Goal: Transaction & Acquisition: Purchase product/service

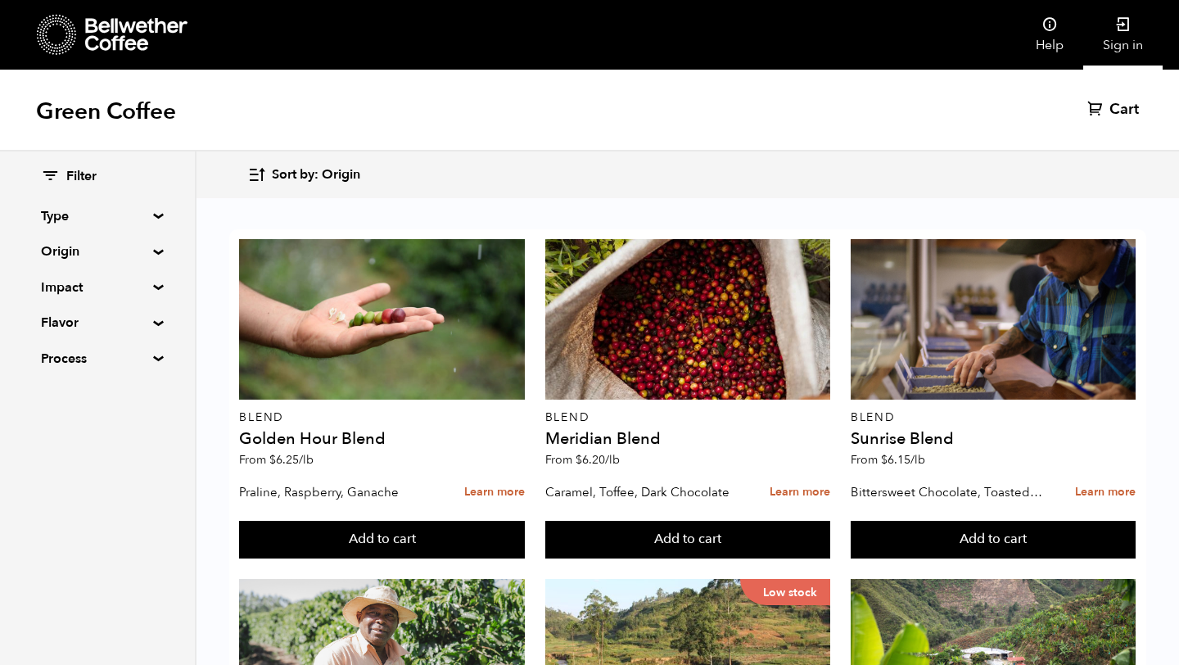
click at [1119, 44] on link "Sign in" at bounding box center [1122, 35] width 79 height 70
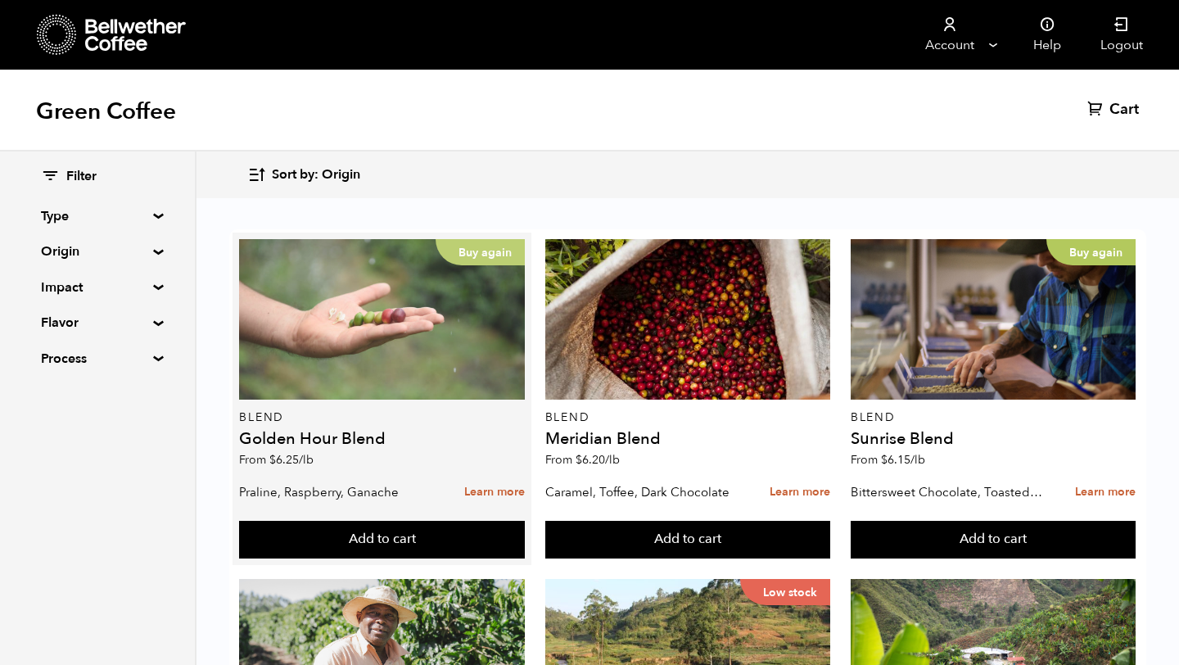
click at [423, 354] on div "Buy again" at bounding box center [381, 319] width 285 height 160
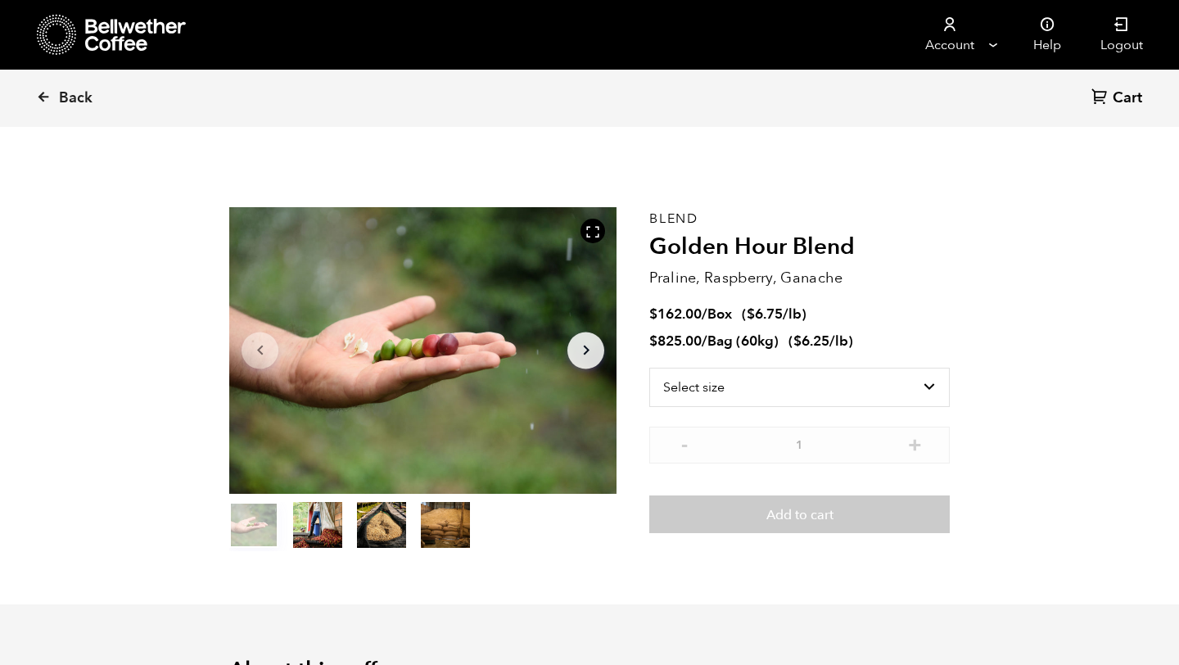
scroll to position [712, 701]
click at [745, 386] on select "Select size Bag (60kg) (132 lbs) Box (24 lbs)" at bounding box center [799, 387] width 300 height 39
select select "bag-3"
click at [649, 368] on select "Select size Bag (60kg) (132 lbs) Box (24 lbs)" at bounding box center [799, 387] width 300 height 39
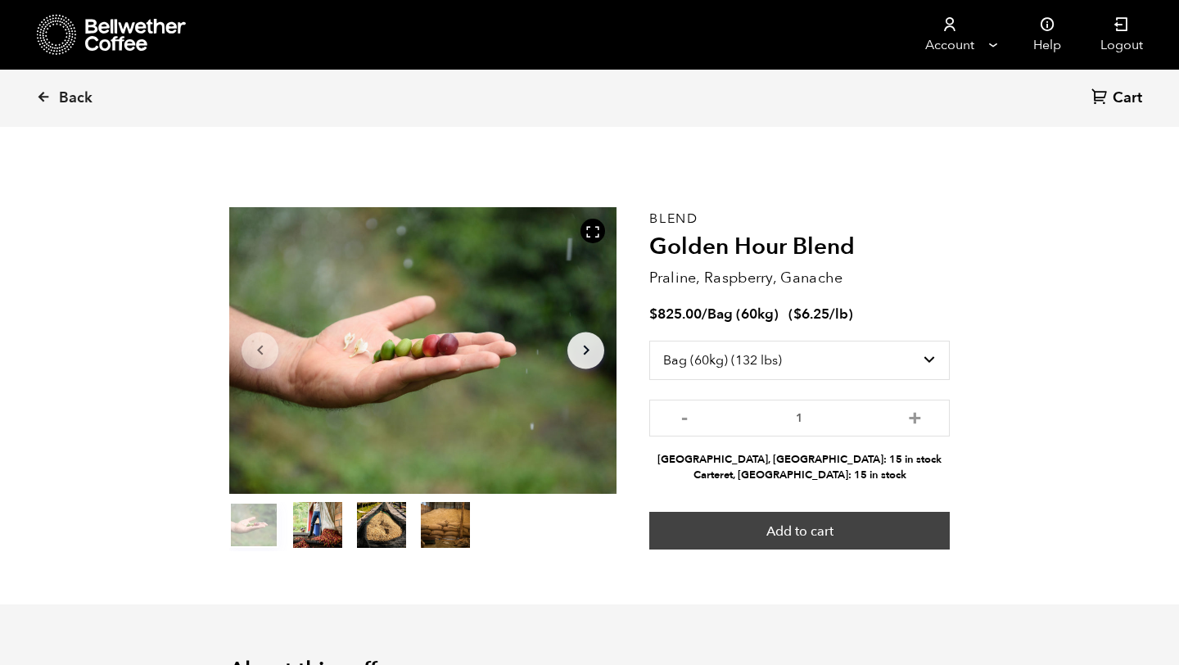
click at [854, 520] on button "Add to cart" at bounding box center [799, 531] width 300 height 38
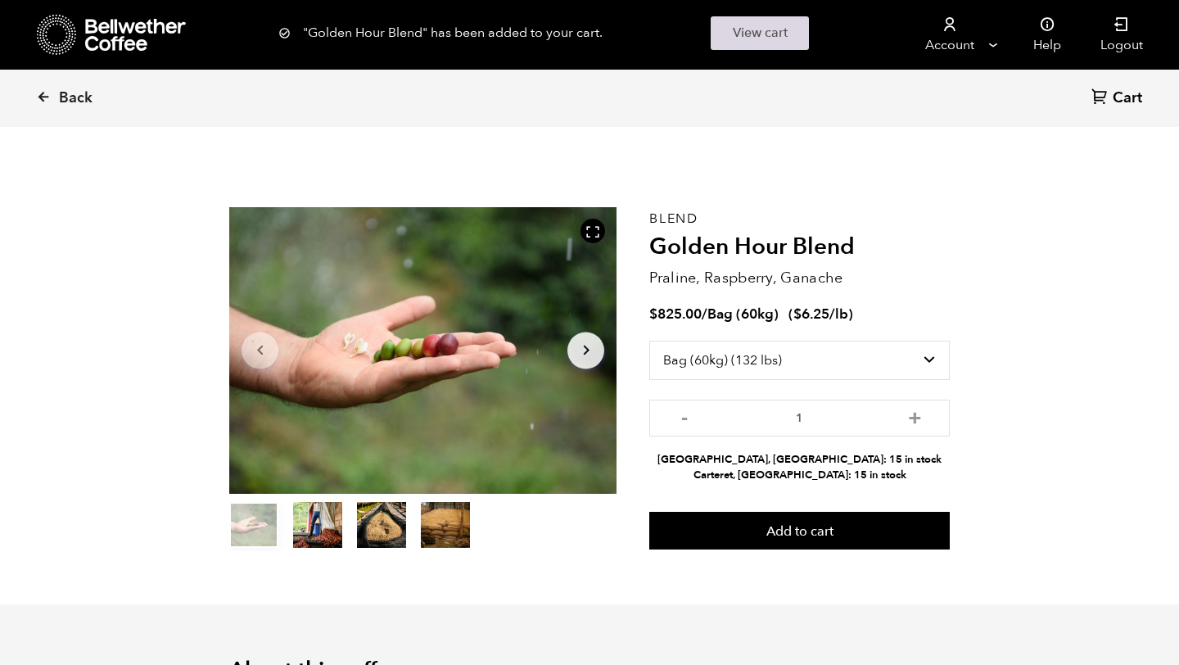
click at [778, 43] on link "View cart" at bounding box center [760, 33] width 98 height 34
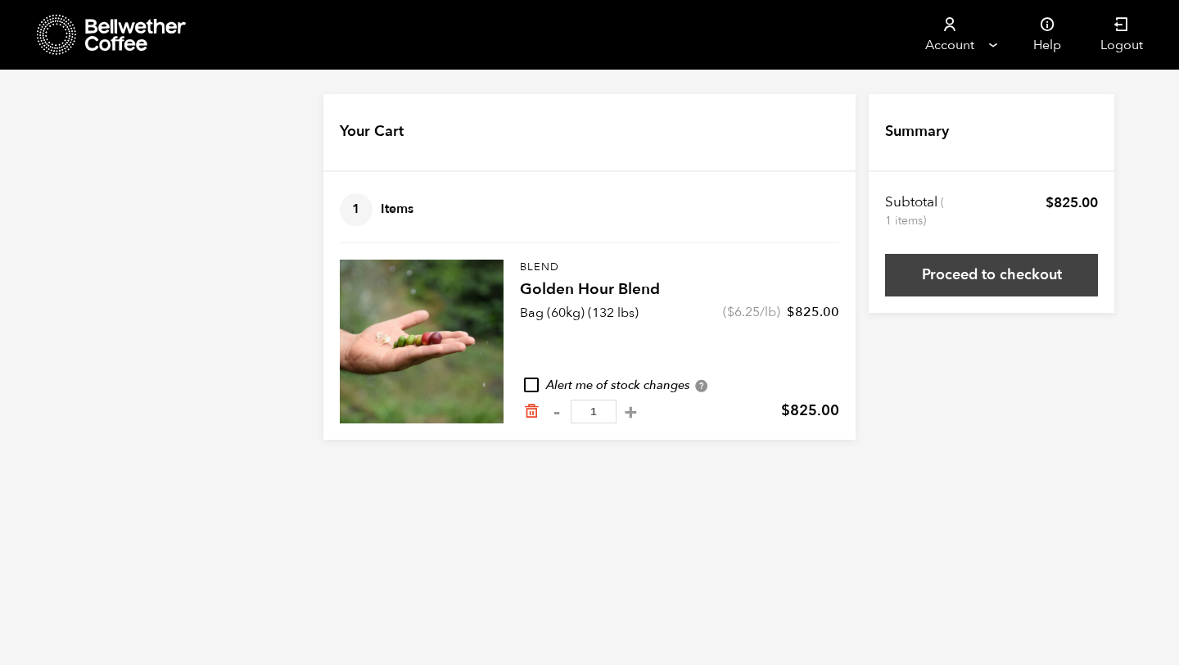
click at [981, 266] on link "Proceed to checkout" at bounding box center [991, 275] width 213 height 43
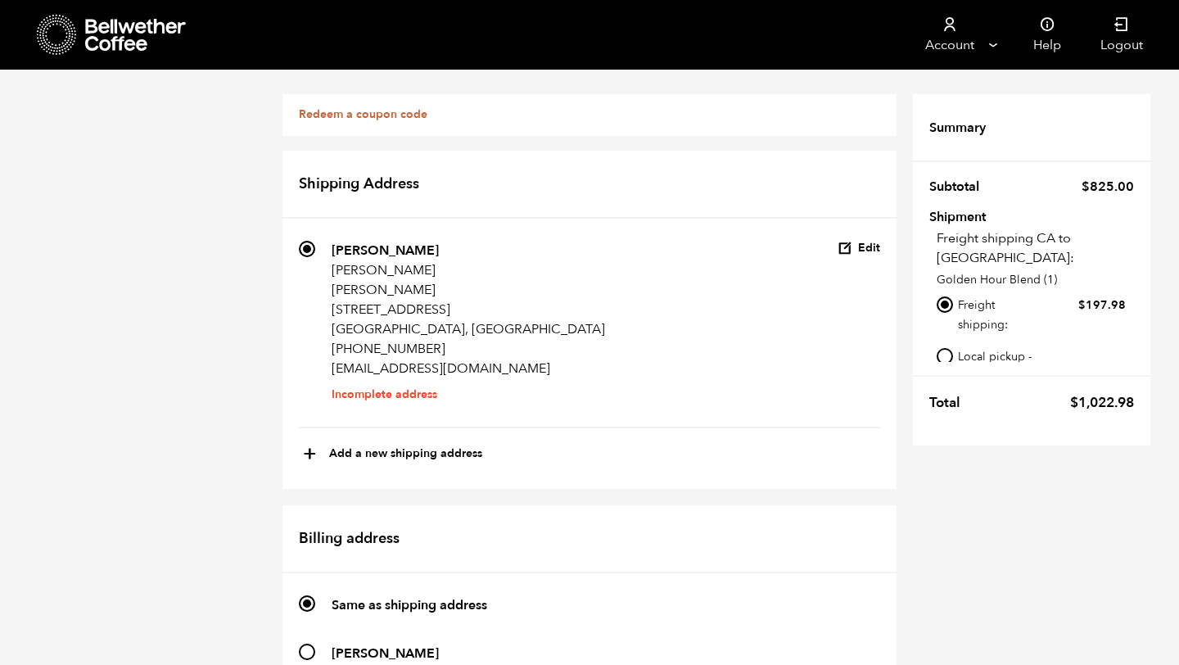
click at [943, 348] on input "Local pickup - [GEOGRAPHIC_DATA], [GEOGRAPHIC_DATA]" at bounding box center [945, 356] width 16 height 16
radio input "true"
click at [943, 348] on input "Local pickup - [GEOGRAPHIC_DATA], [GEOGRAPHIC_DATA]" at bounding box center [945, 356] width 16 height 16
